Goal: Task Accomplishment & Management: Manage account settings

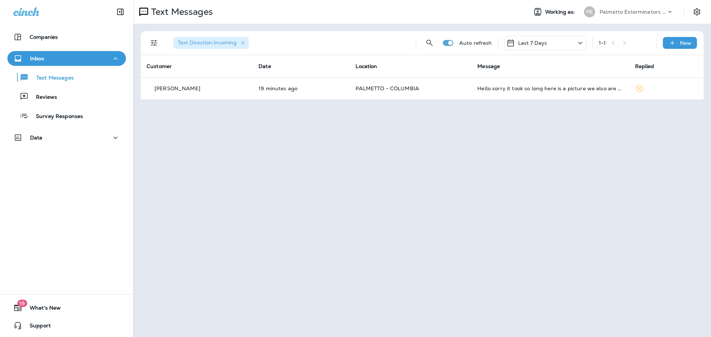
click at [523, 45] on p "Last 7 Days" at bounding box center [532, 43] width 29 height 6
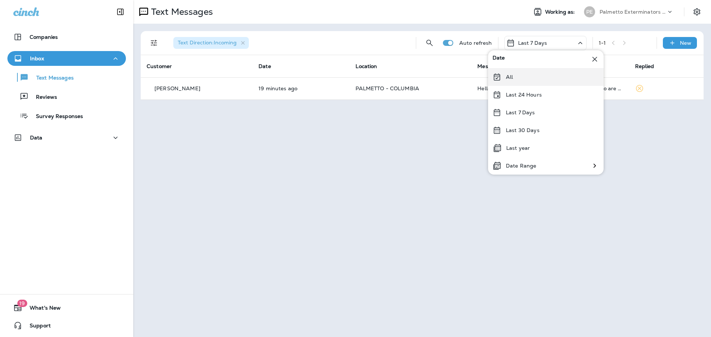
click at [520, 80] on div "All" at bounding box center [545, 77] width 115 height 18
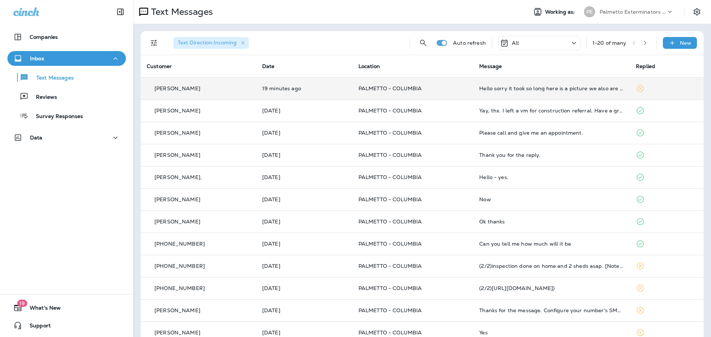
click at [539, 93] on td "Hello sorry it took so long here is a picture we also are seeing lots of ants. …" at bounding box center [551, 88] width 157 height 22
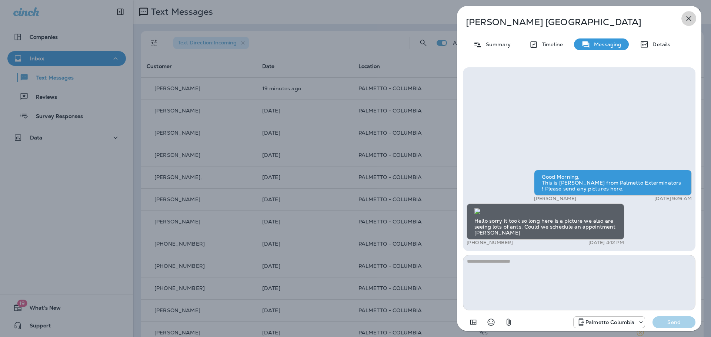
click at [690, 17] on icon "button" at bounding box center [688, 18] width 9 height 9
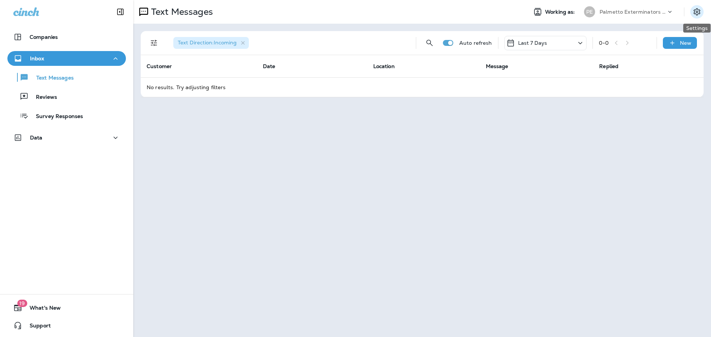
click at [694, 12] on icon "Settings" at bounding box center [696, 11] width 7 height 7
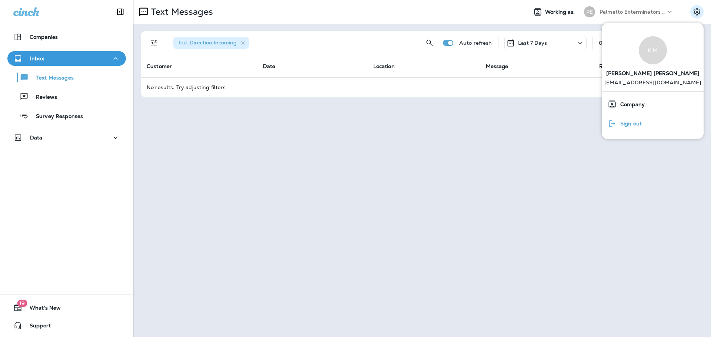
click at [630, 122] on span "Sign out" at bounding box center [628, 124] width 25 height 6
